Goal: Transaction & Acquisition: Purchase product/service

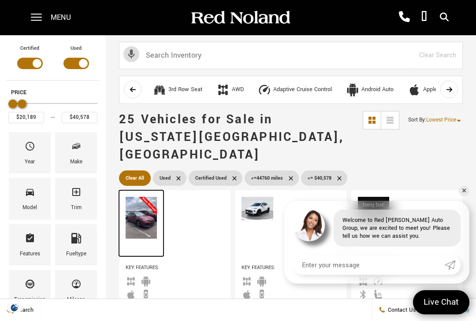
click at [151, 202] on img at bounding box center [141, 218] width 31 height 42
